Goal: Transaction & Acquisition: Purchase product/service

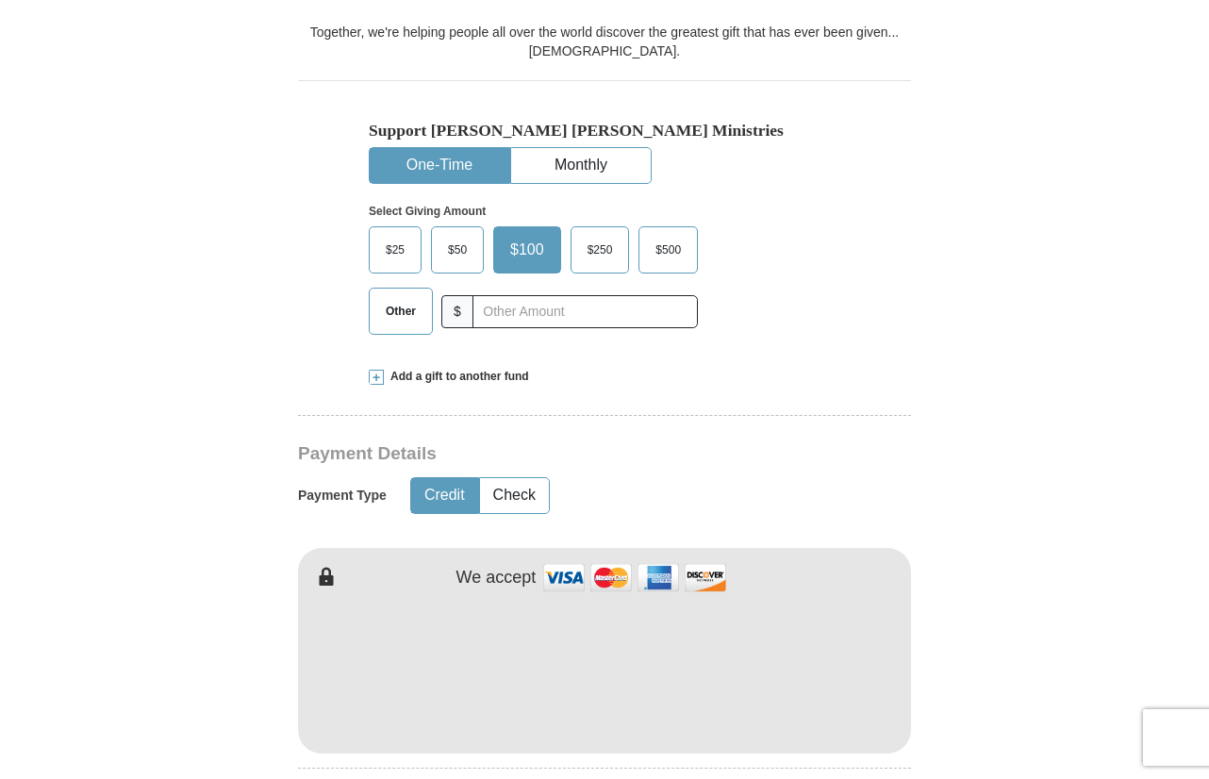
scroll to position [537, 0]
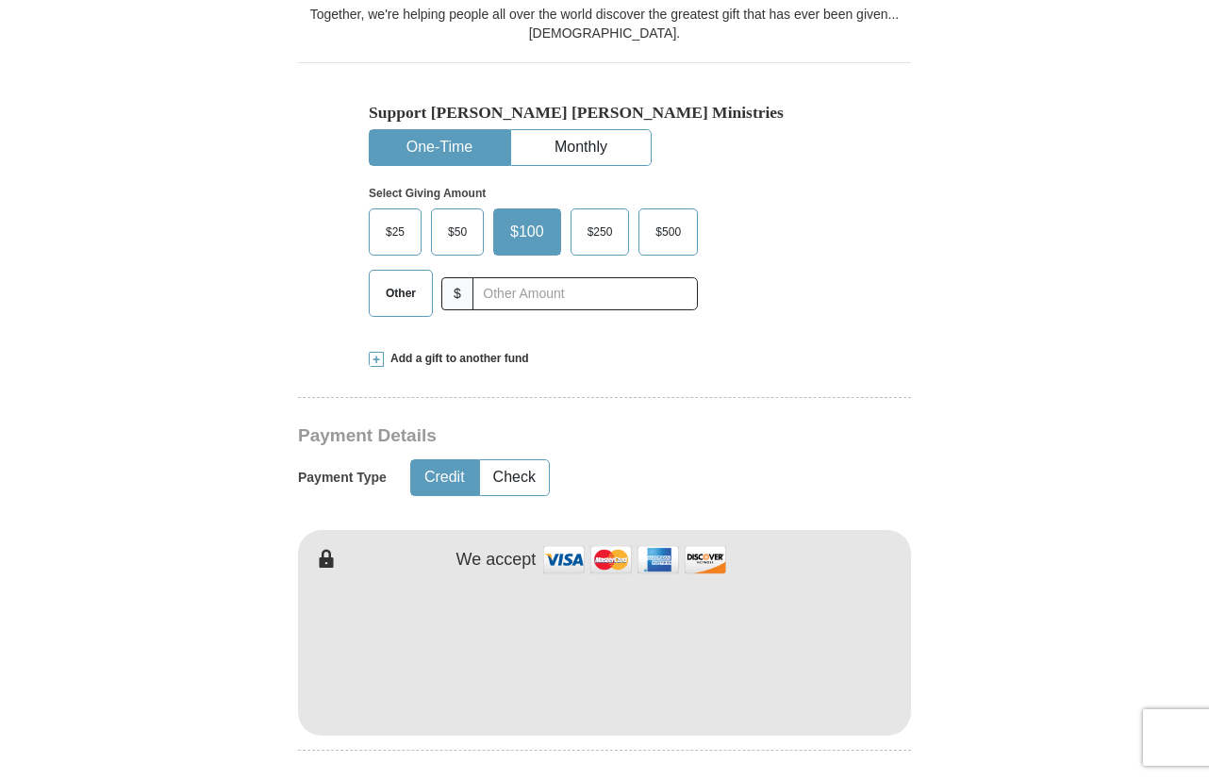
drag, startPoint x: 416, startPoint y: 296, endPoint x: 486, endPoint y: 291, distance: 69.9
click at [420, 295] on span "Other" at bounding box center [400, 293] width 49 height 28
click at [0, 0] on input "Other" at bounding box center [0, 0] width 0 height 0
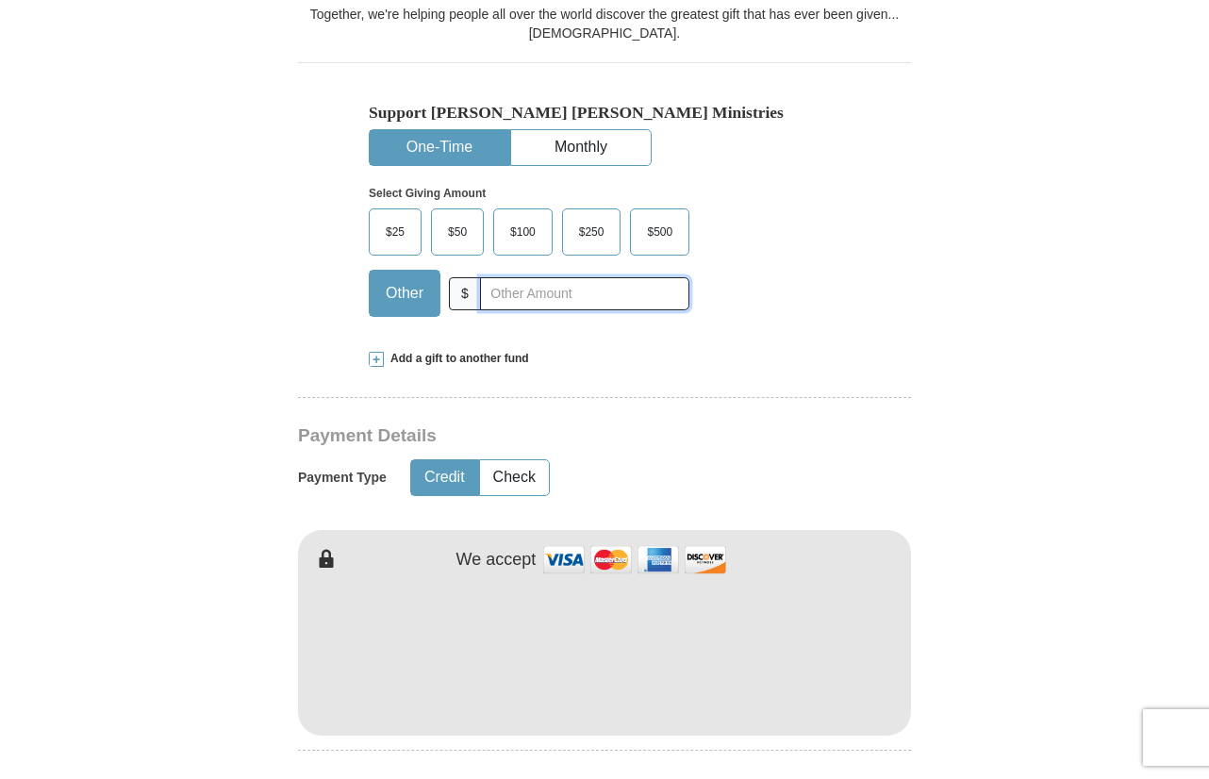
click at [507, 293] on input "text" at bounding box center [584, 293] width 209 height 33
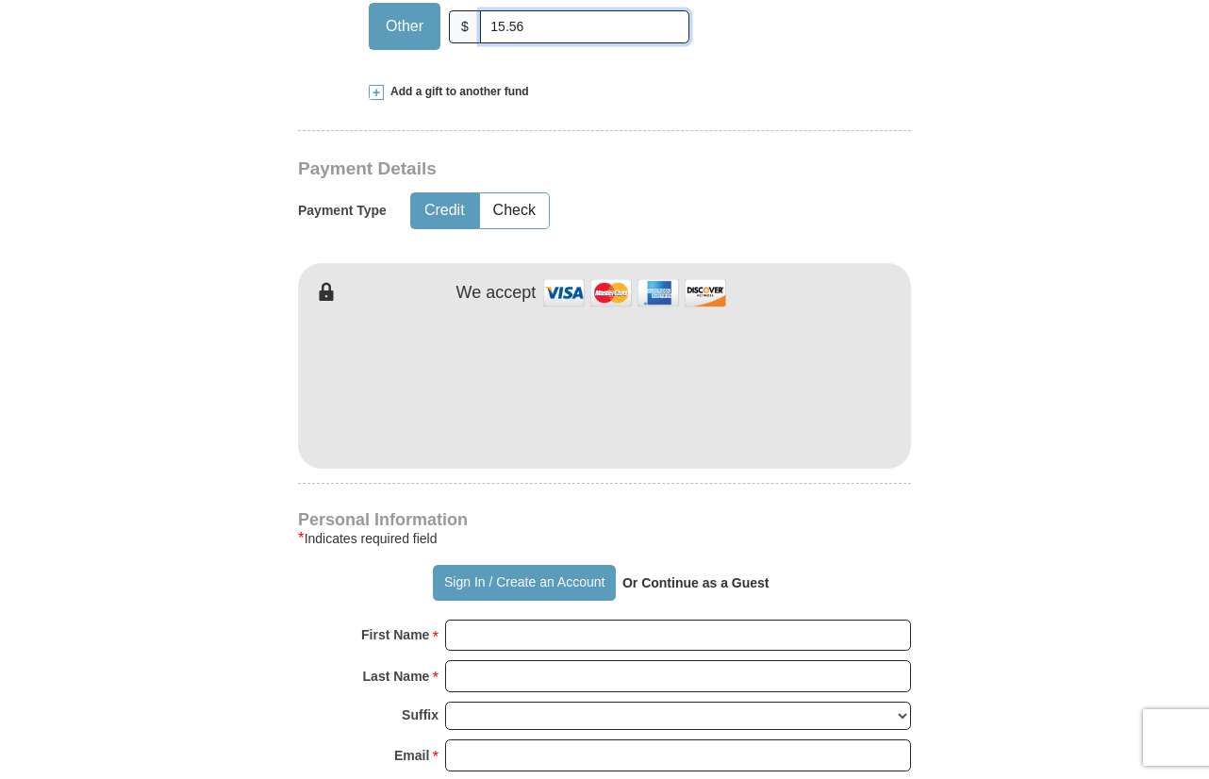
scroll to position [821, 0]
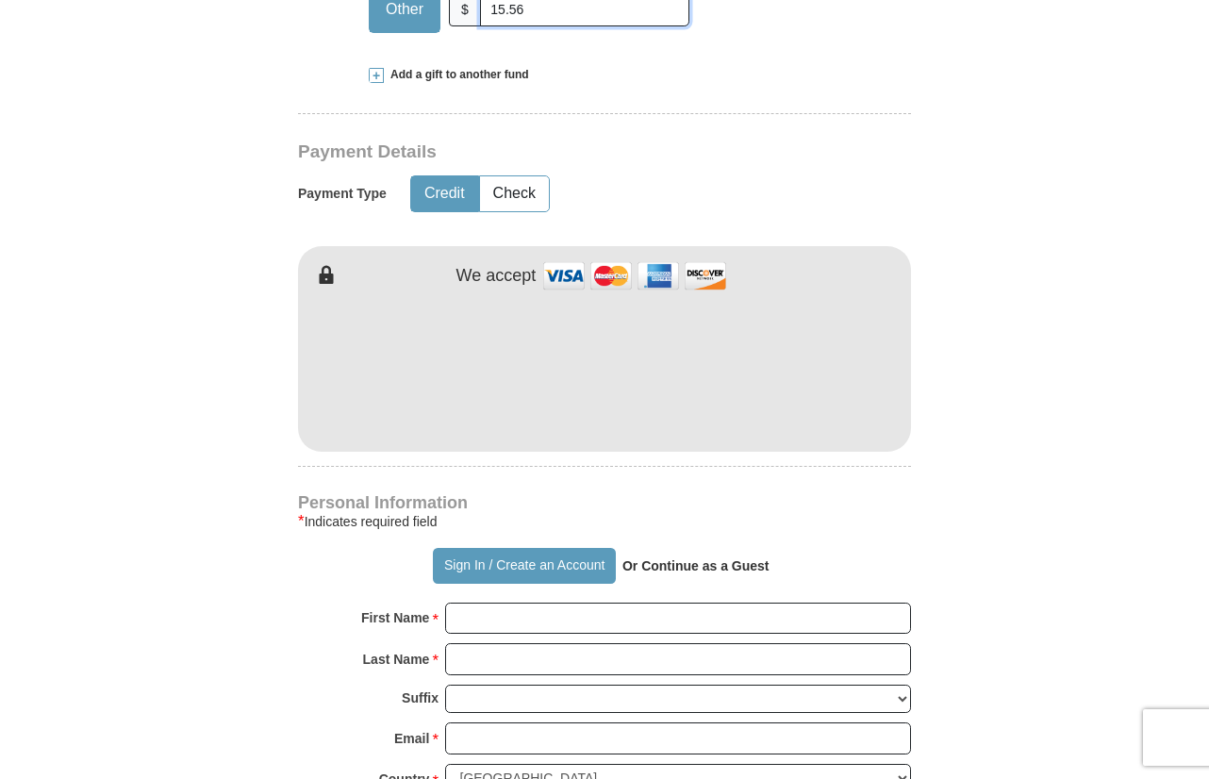
type input "15.56"
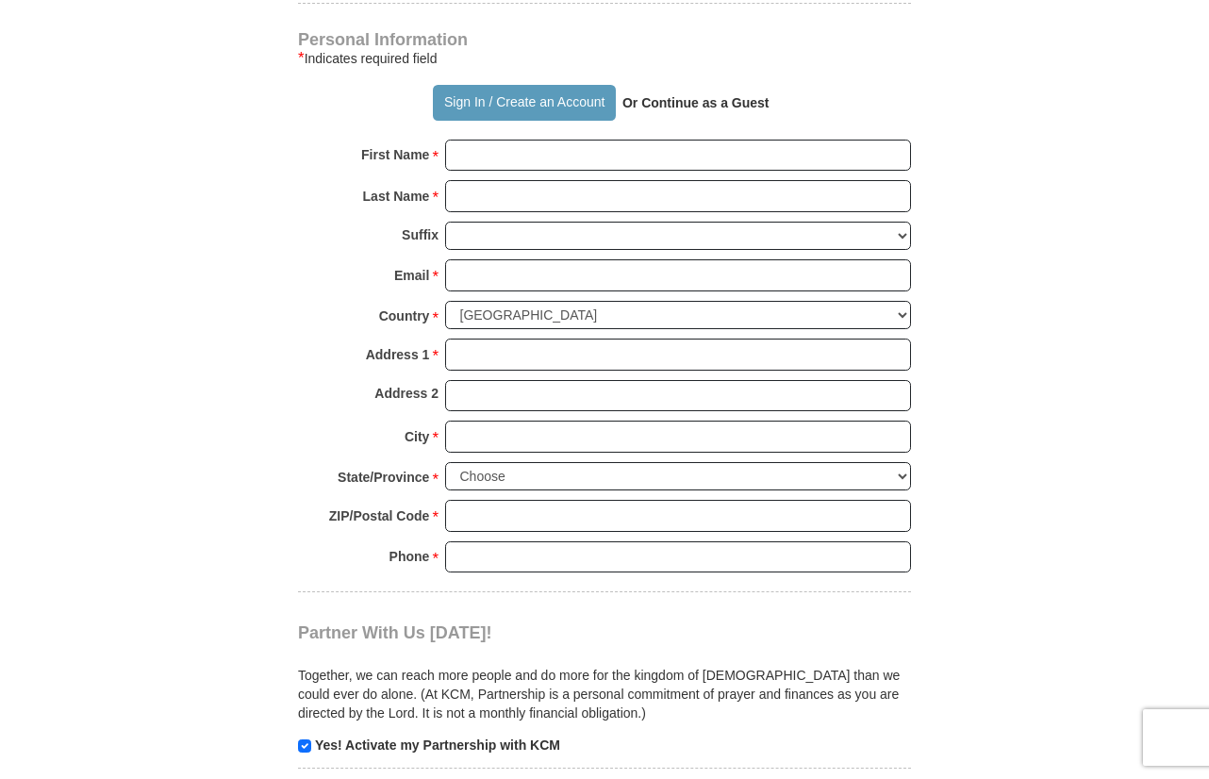
scroll to position [1302, 0]
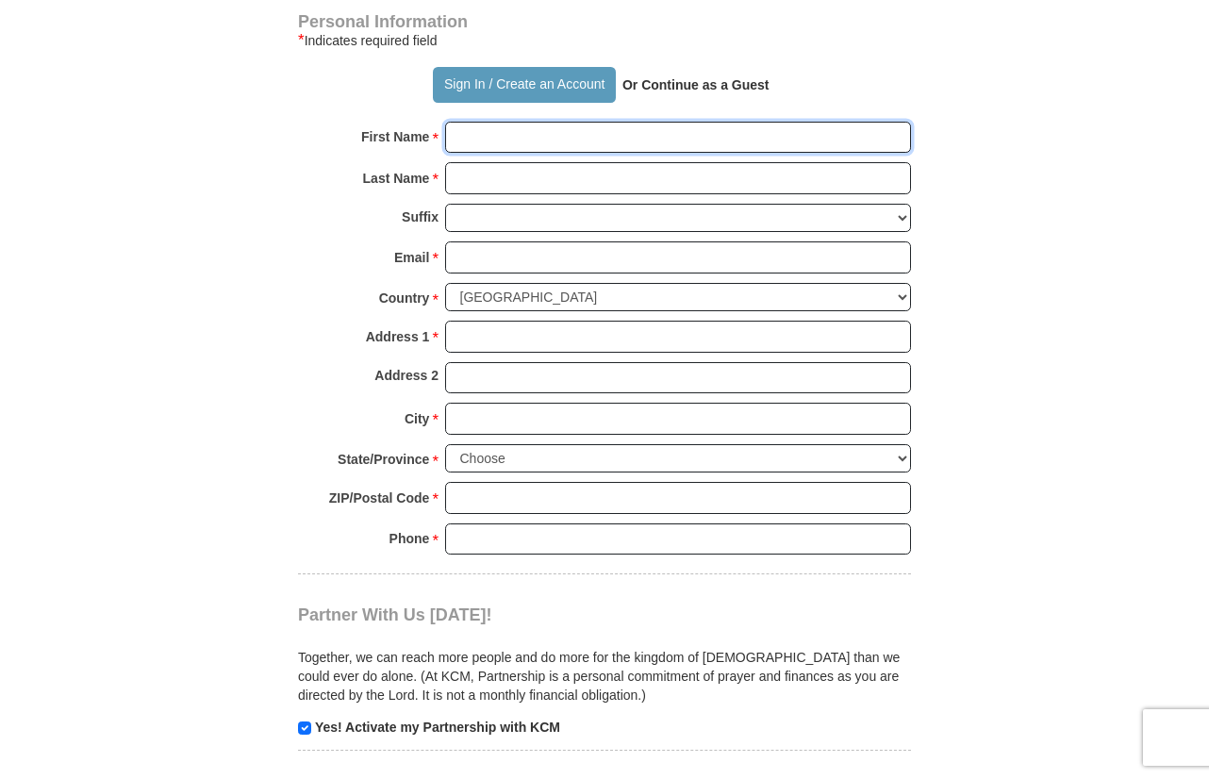
click at [471, 140] on input "First Name *" at bounding box center [678, 138] width 466 height 32
type input "[PERSON_NAME]"
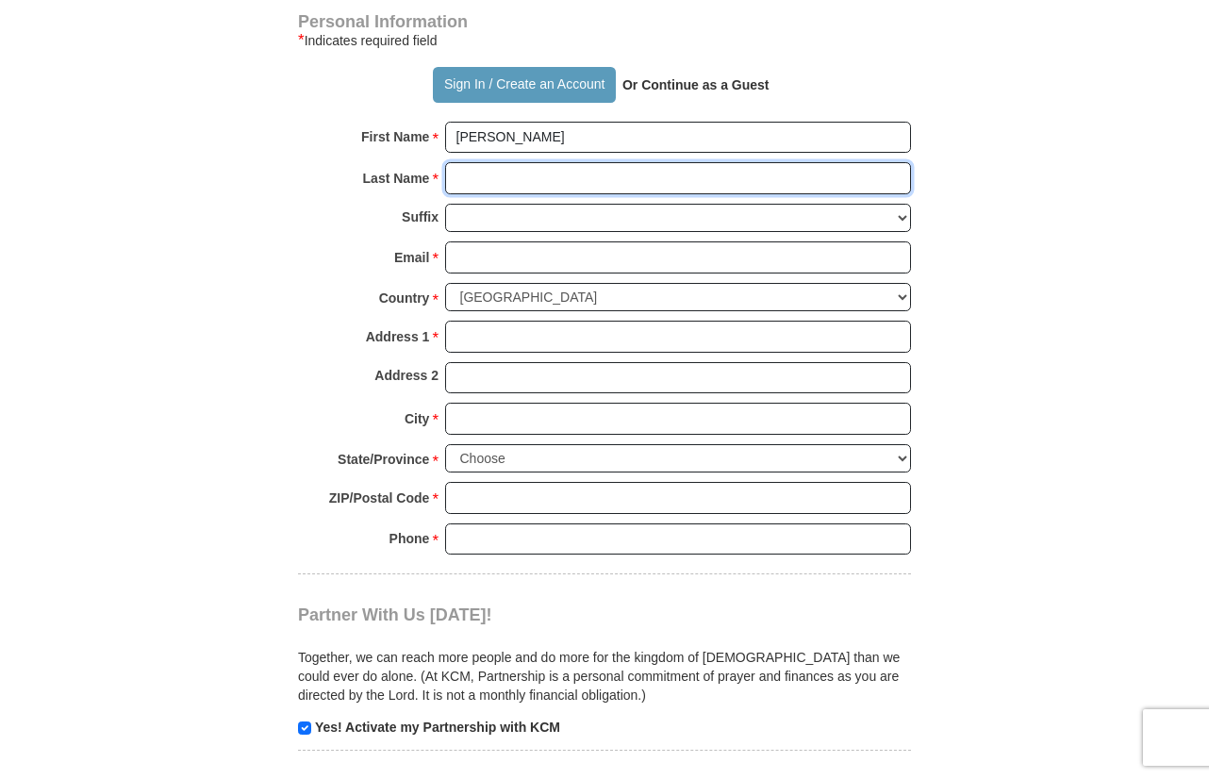
type input "[PERSON_NAME]"
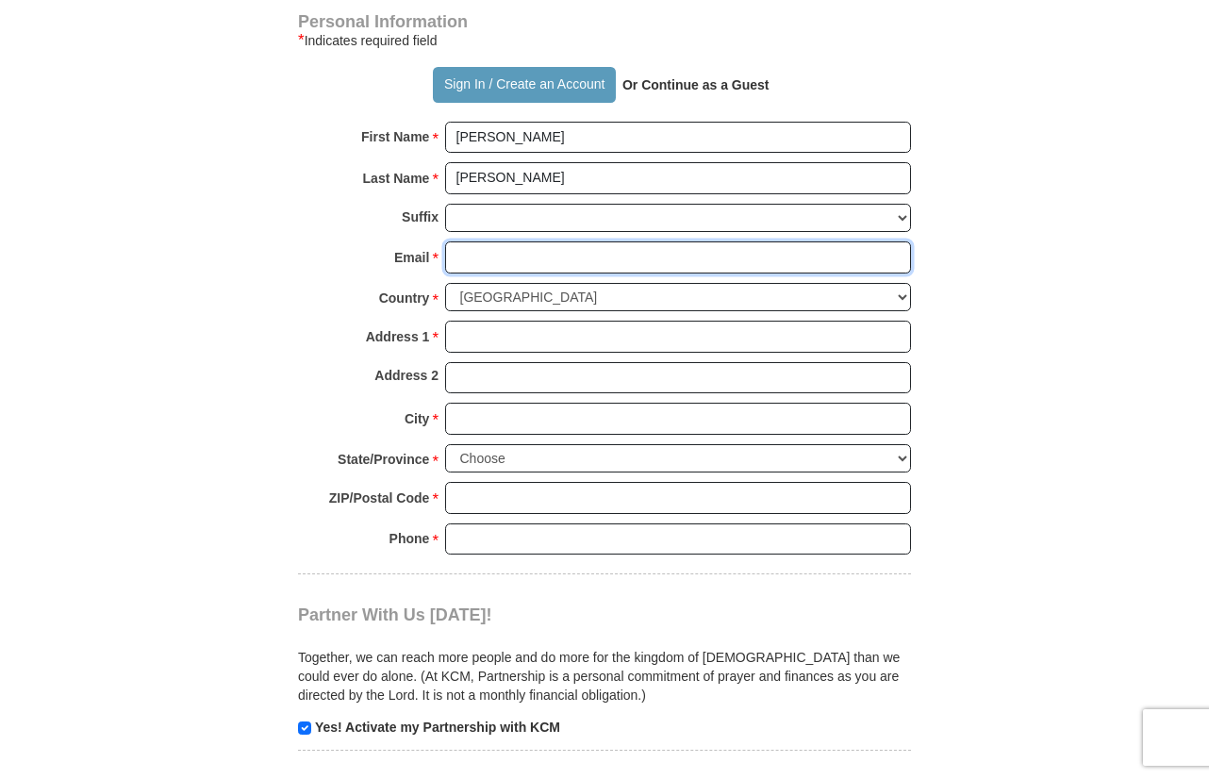
type input "[EMAIL_ADDRESS][DOMAIN_NAME]"
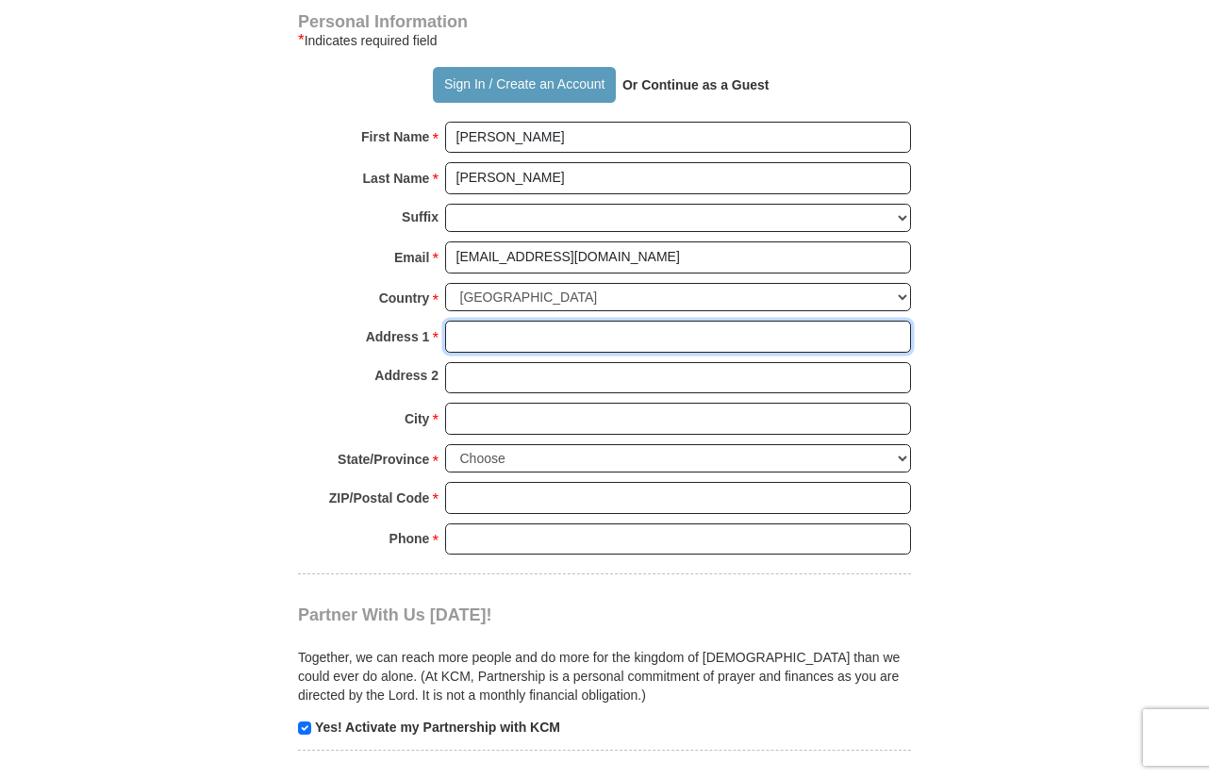
type input "[STREET_ADDRESS]"
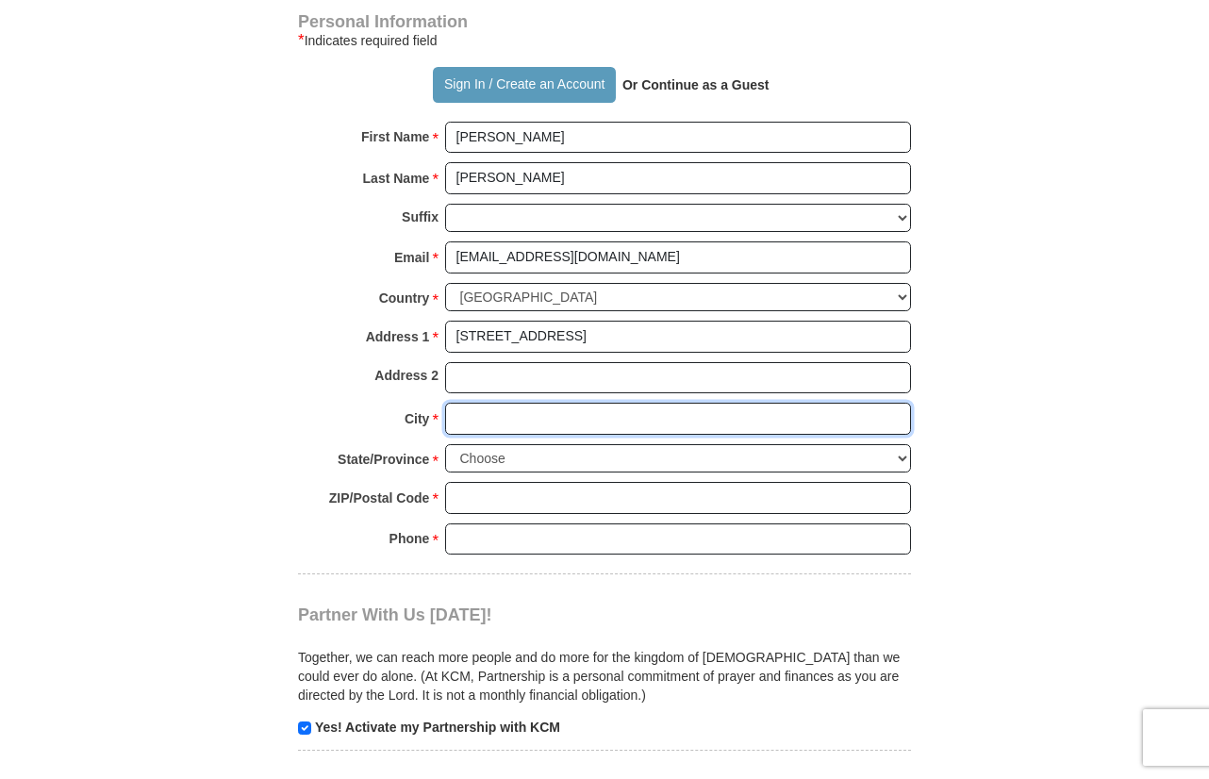
type input "Austin"
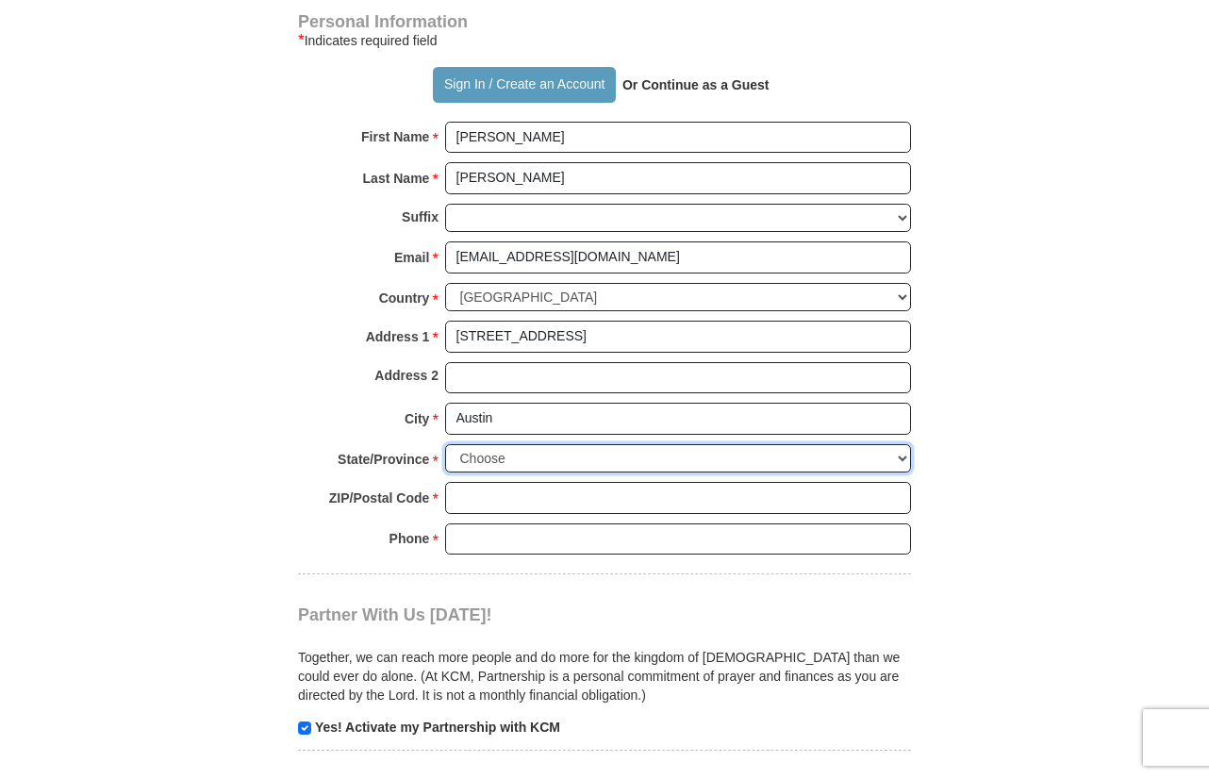
select select "[GEOGRAPHIC_DATA]"
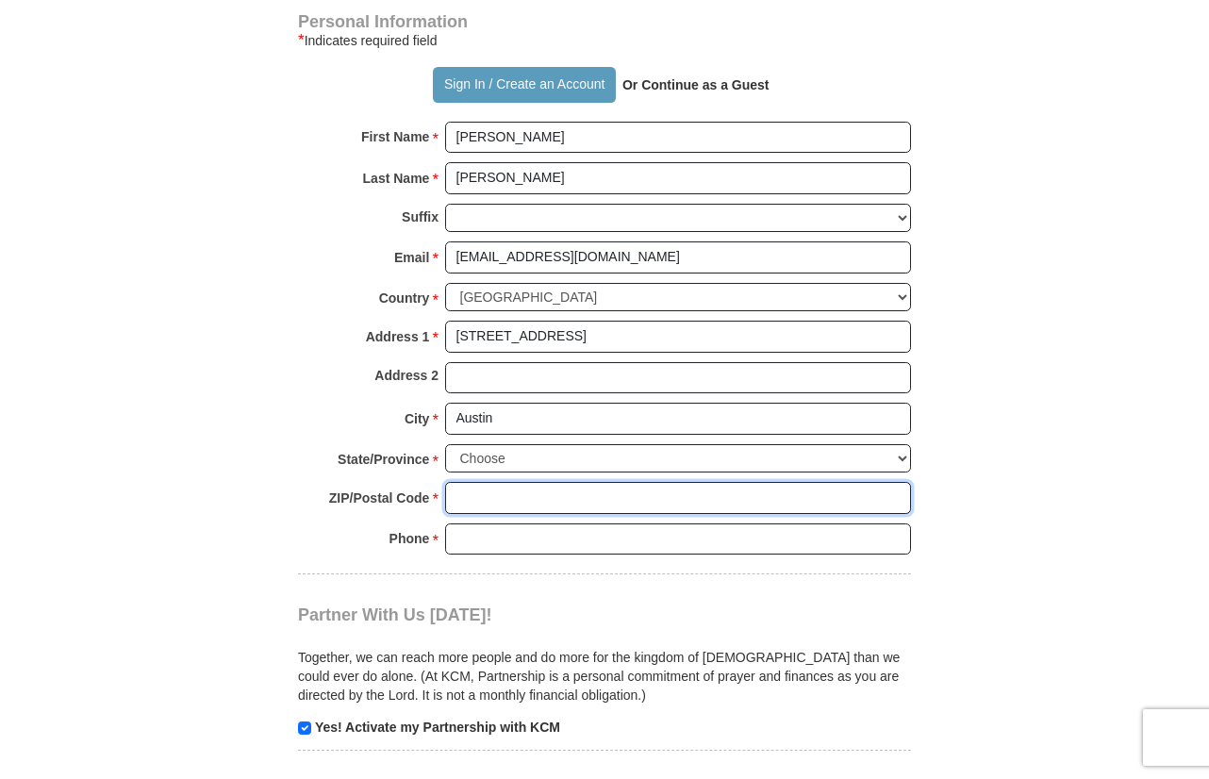
type input "78753"
type input "5124609623"
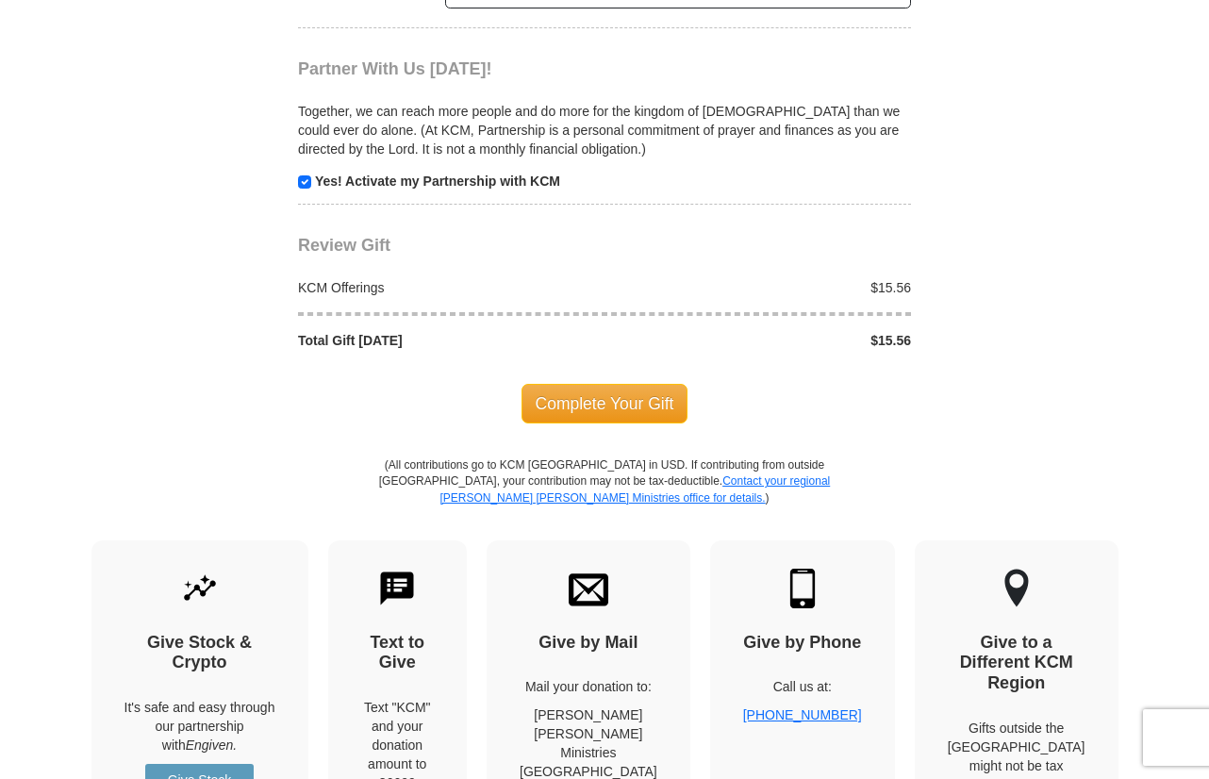
scroll to position [1882, 0]
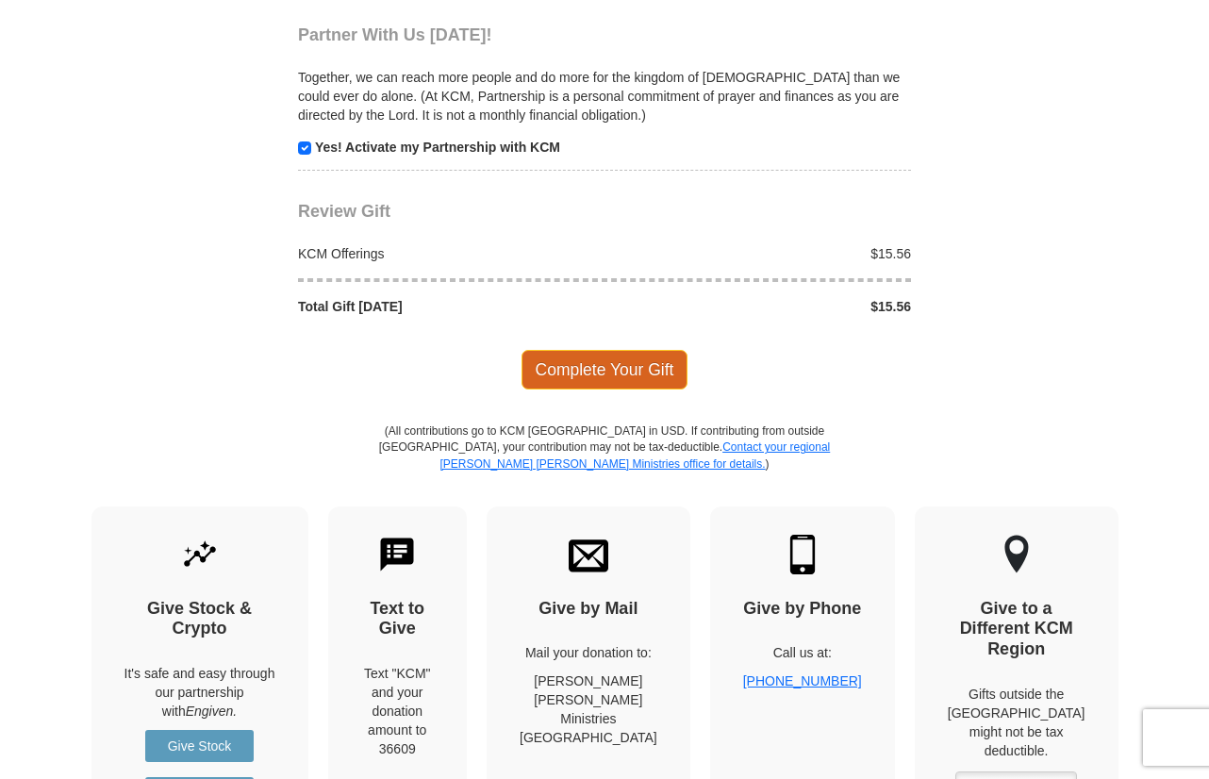
click at [598, 377] on span "Complete Your Gift" at bounding box center [604, 370] width 167 height 40
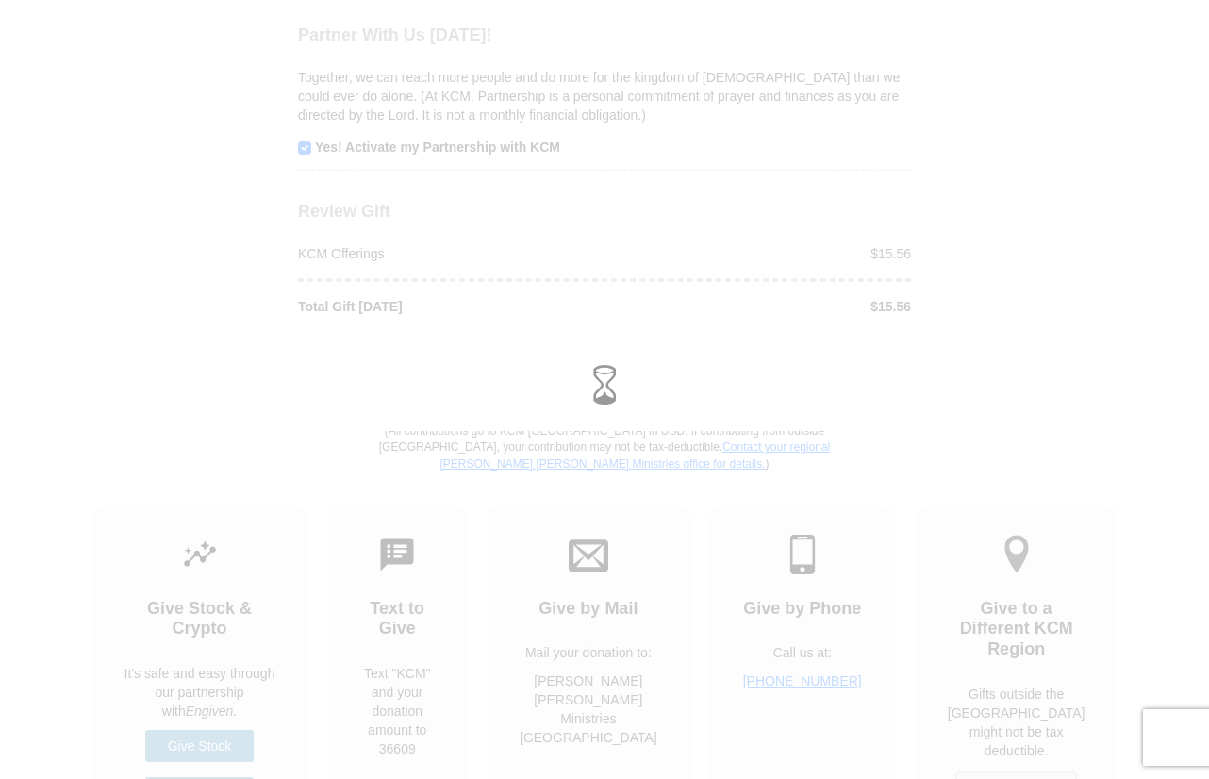
click at [1142, 372] on div at bounding box center [604, 389] width 1182 height 57
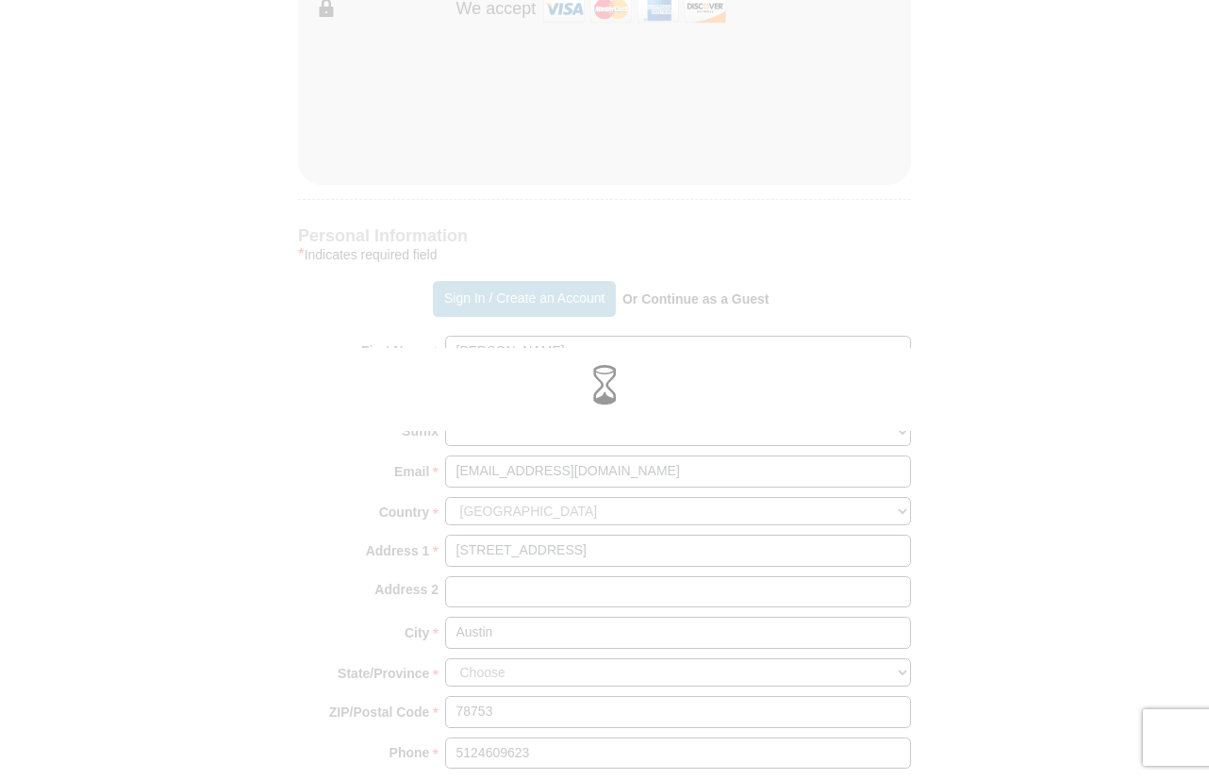
scroll to position [1017, 0]
